Goal: Task Accomplishment & Management: Manage account settings

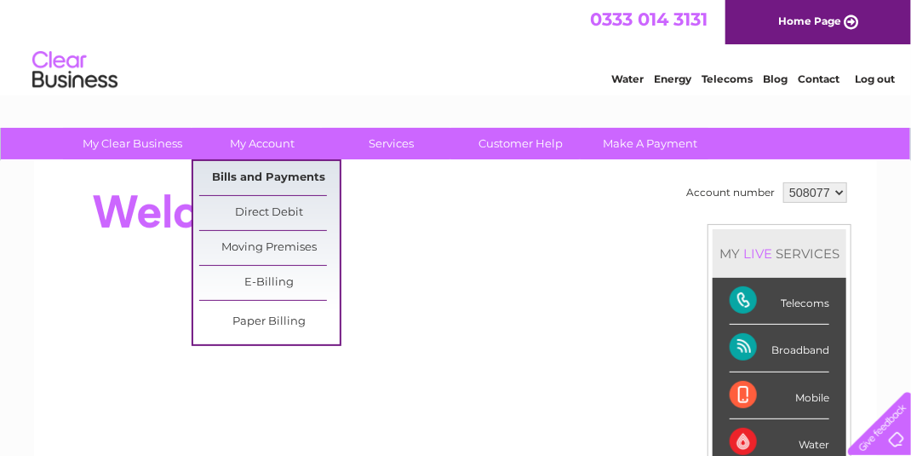
click at [255, 171] on link "Bills and Payments" at bounding box center [269, 178] width 140 height 34
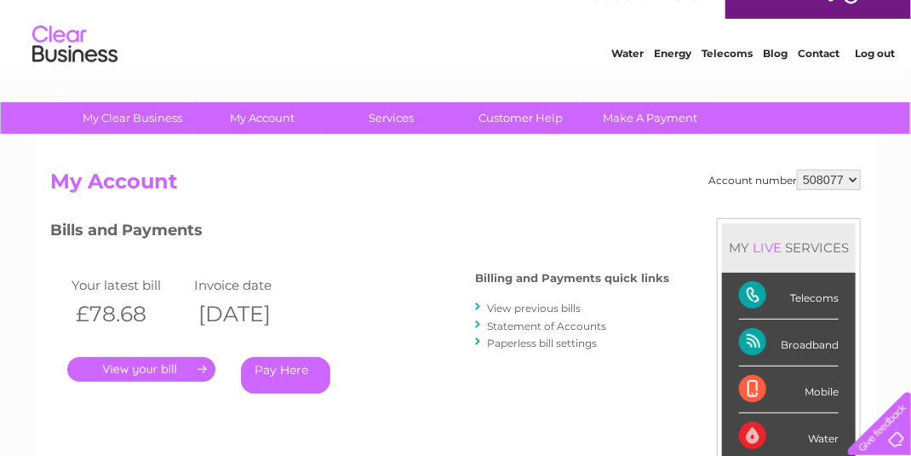
scroll to position [31, 0]
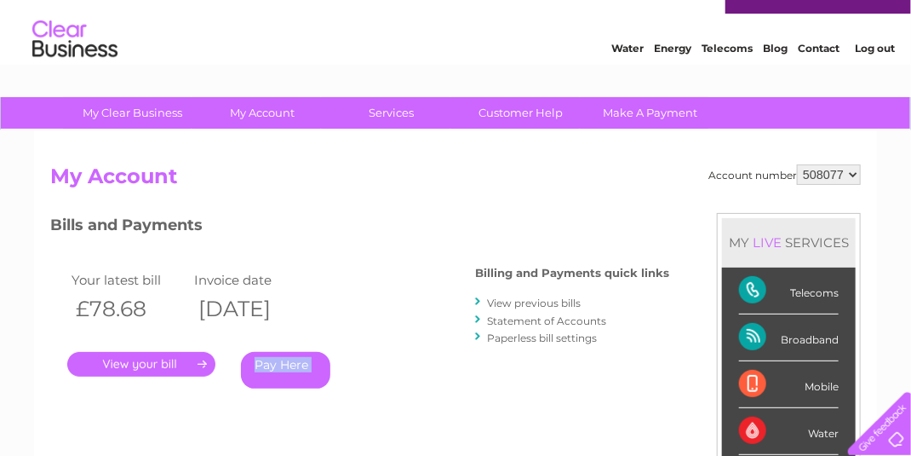
drag, startPoint x: 877, startPoint y: 440, endPoint x: 407, endPoint y: 417, distance: 470.6
click at [135, 363] on link "." at bounding box center [141, 364] width 148 height 25
